Goal: Find specific page/section: Find specific page/section

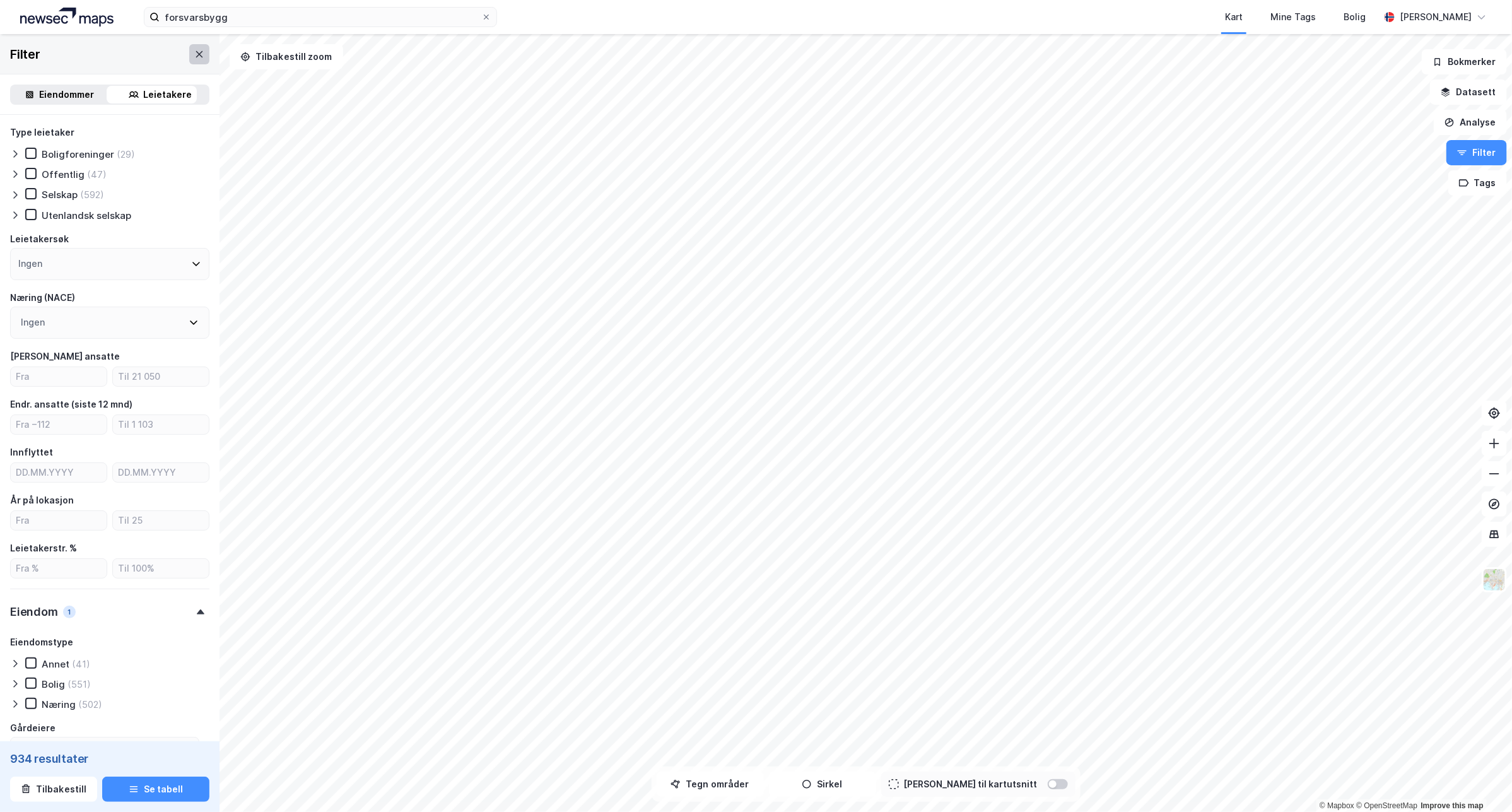
click at [189, 54] on button at bounding box center [199, 54] width 20 height 20
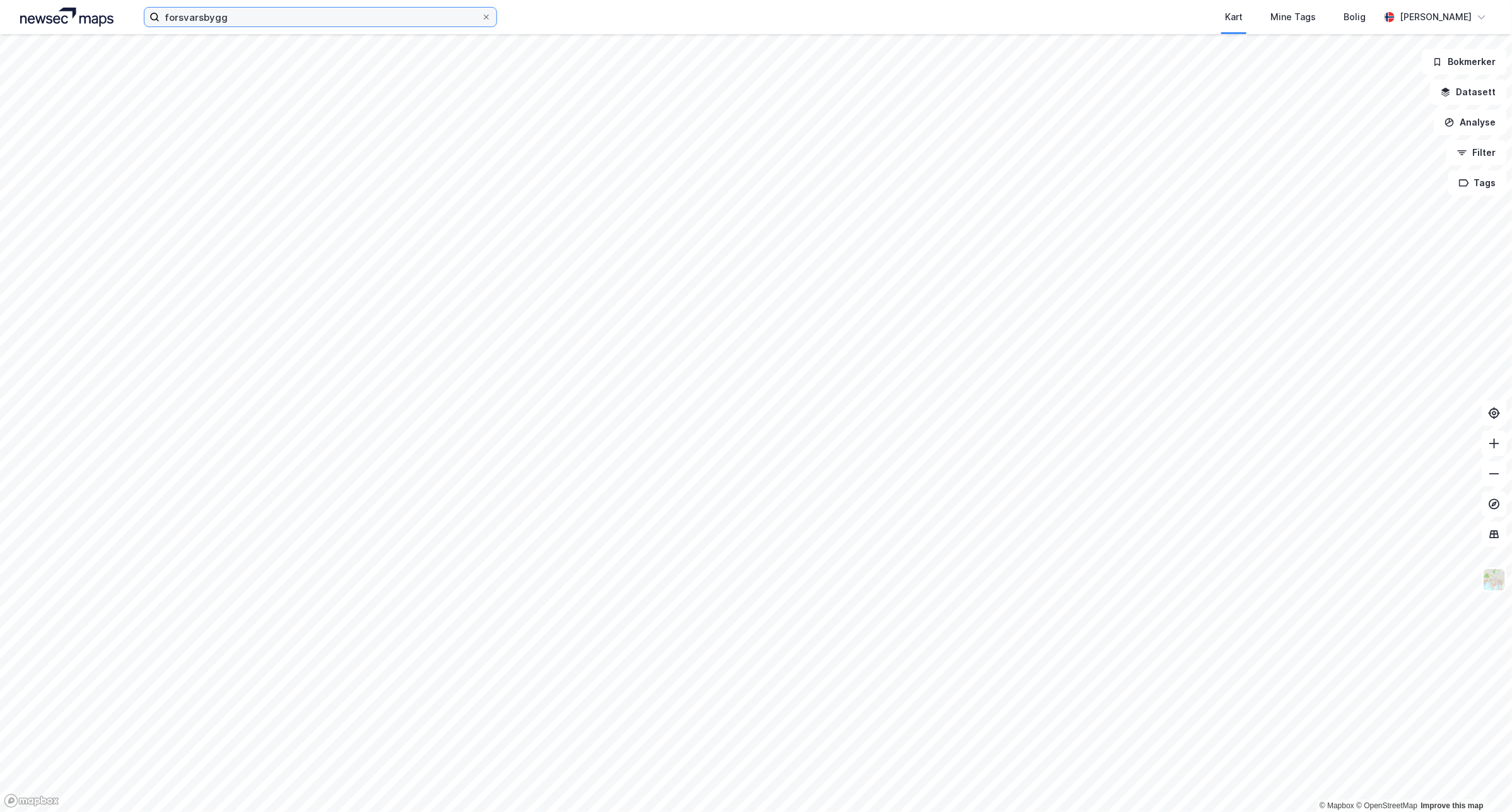
click at [300, 17] on input "forsvarsbygg" at bounding box center [320, 17] width 321 height 19
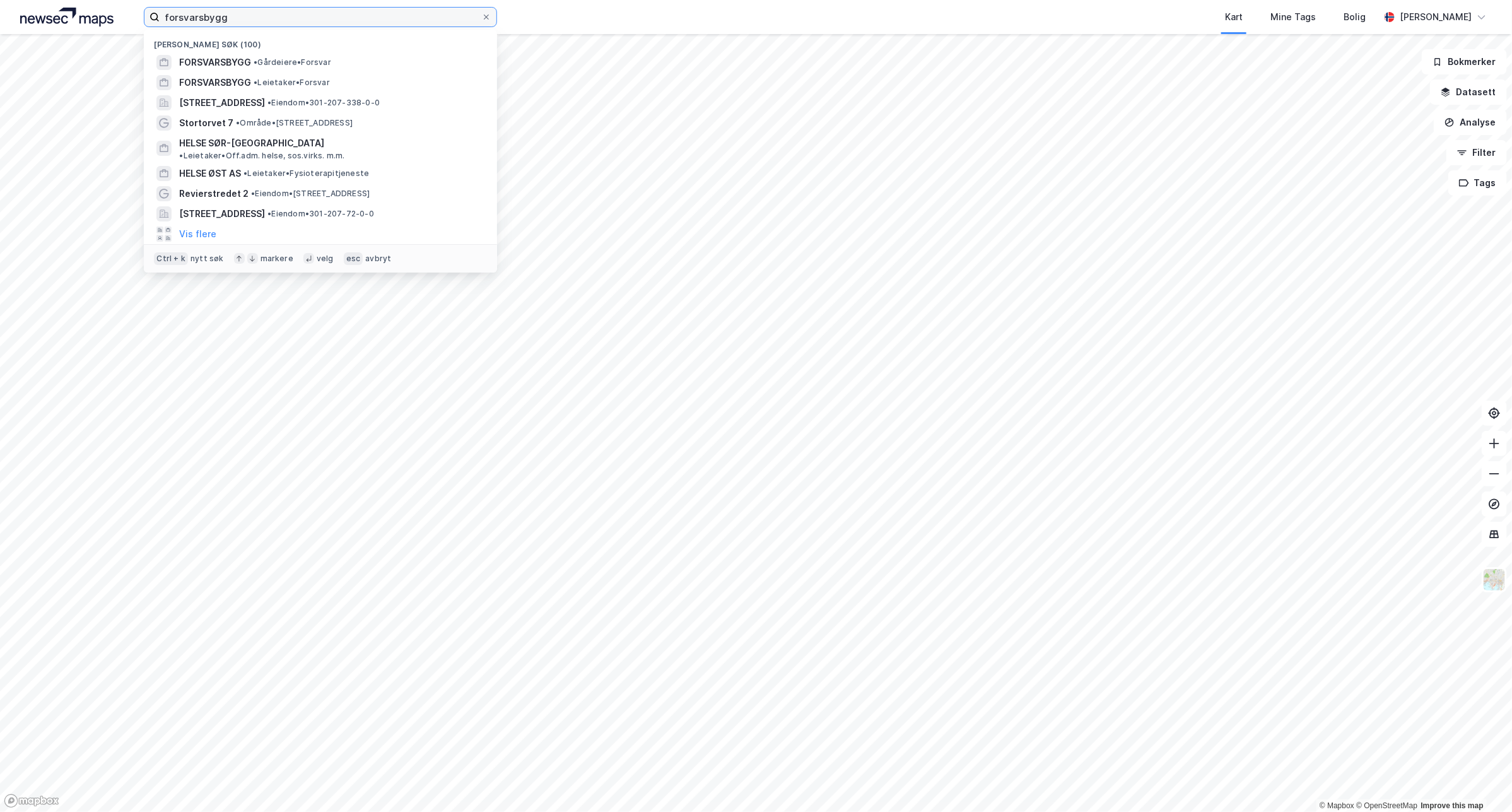
drag, startPoint x: 300, startPoint y: 17, endPoint x: 11, endPoint y: -9, distance: 290.2
click at [11, 0] on html "forsvarsbygg Nylige søk (100) FORSVARSBYGG • Gårdeiere • Forsvar FORSVARSBYGG •…" at bounding box center [756, 406] width 1512 height 812
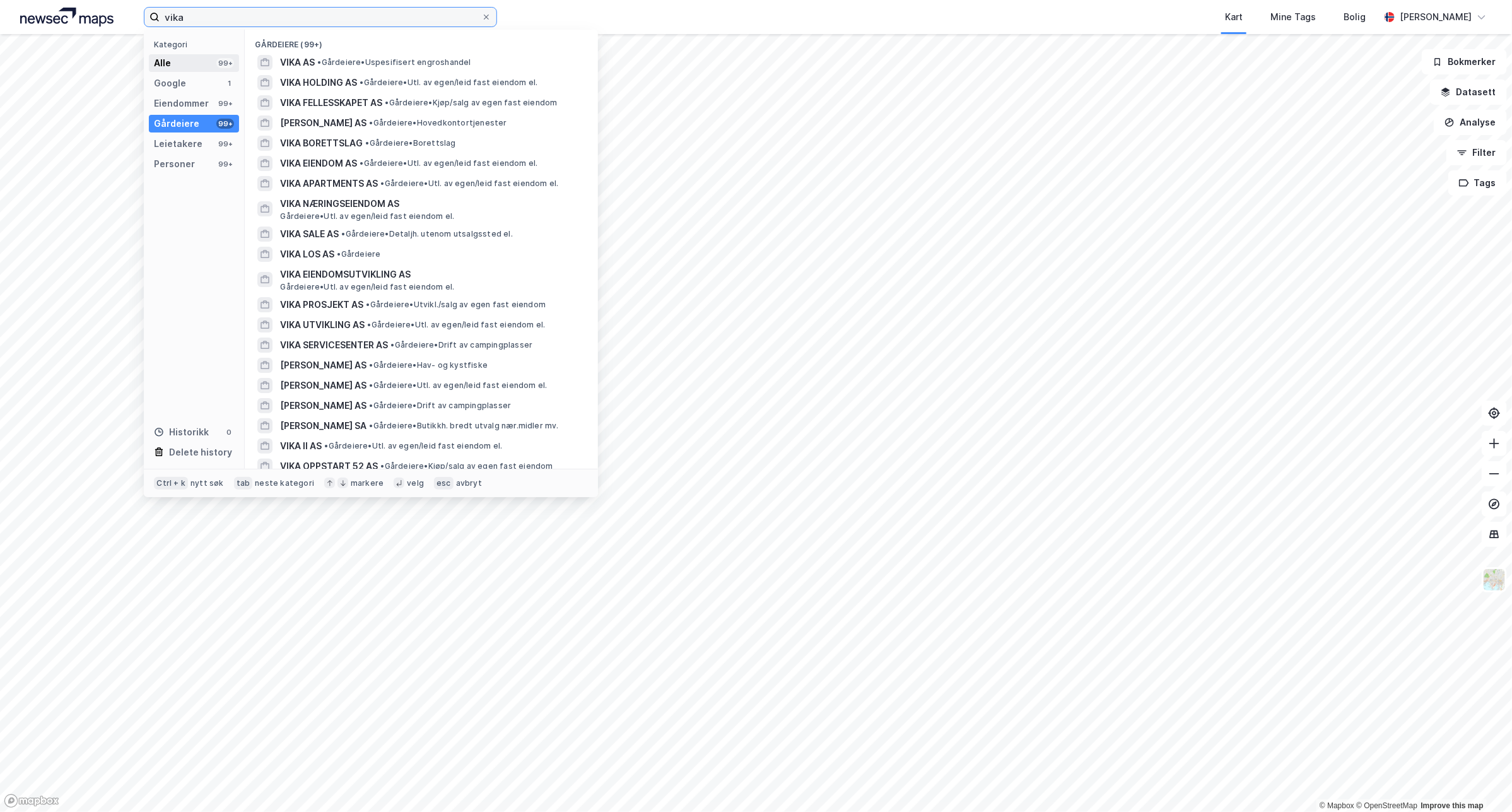
type input "vika"
click at [218, 58] on div "99+" at bounding box center [225, 63] width 18 height 10
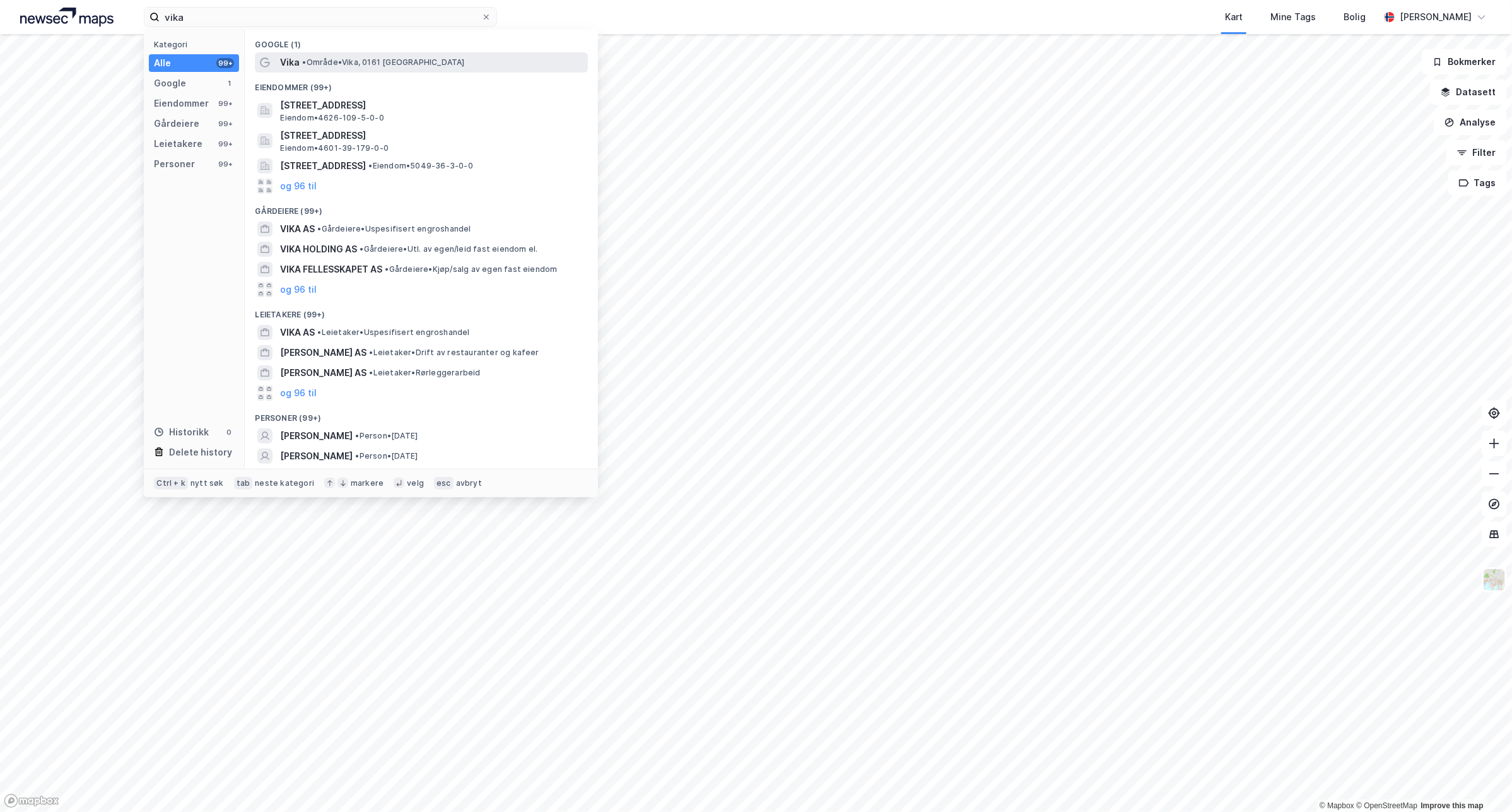
click at [376, 64] on span "• Område • Vika, [GEOGRAPHIC_DATA]" at bounding box center [383, 62] width 162 height 10
